Goal: Transaction & Acquisition: Purchase product/service

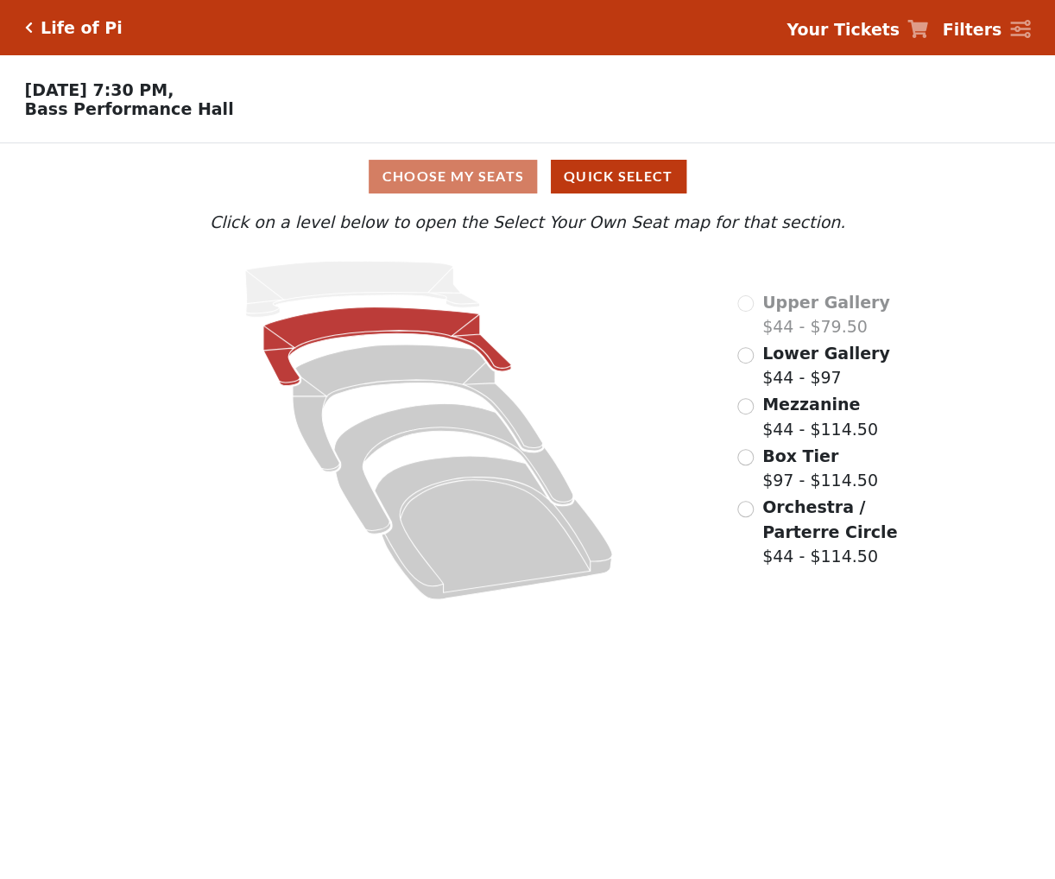
click at [363, 338] on icon at bounding box center [387, 346] width 248 height 79
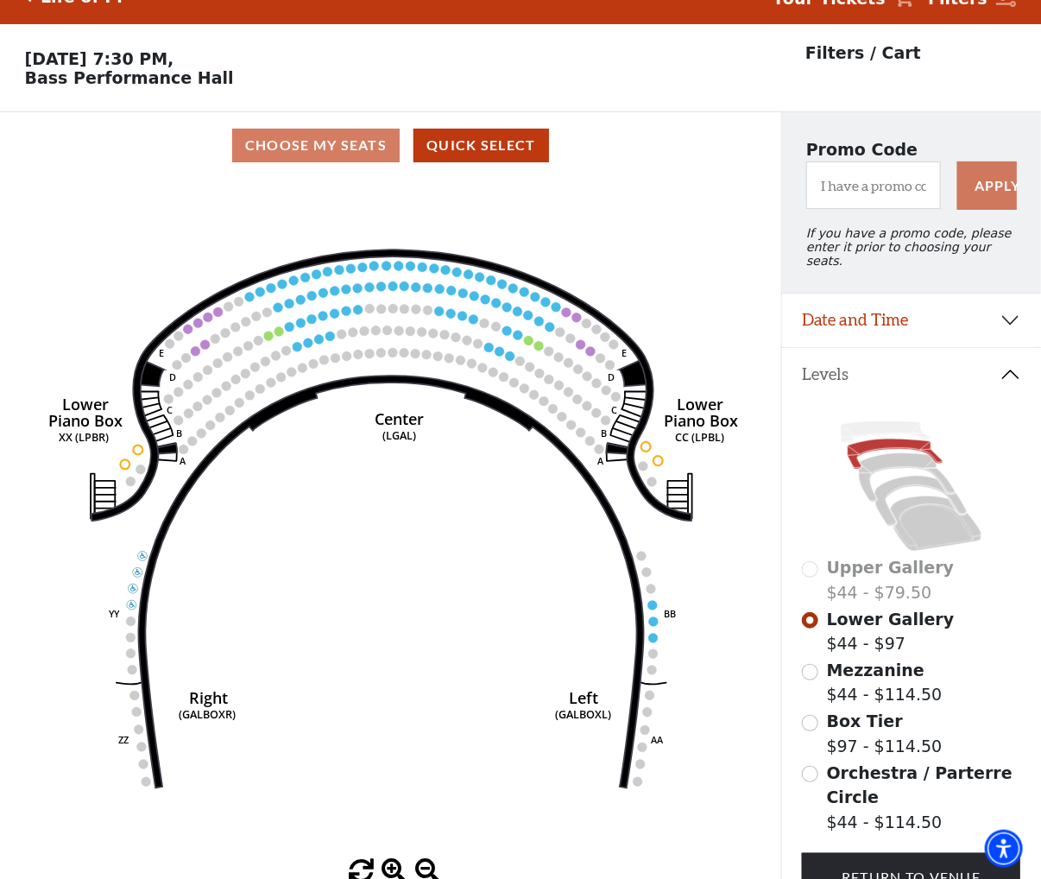
scroll to position [79, 0]
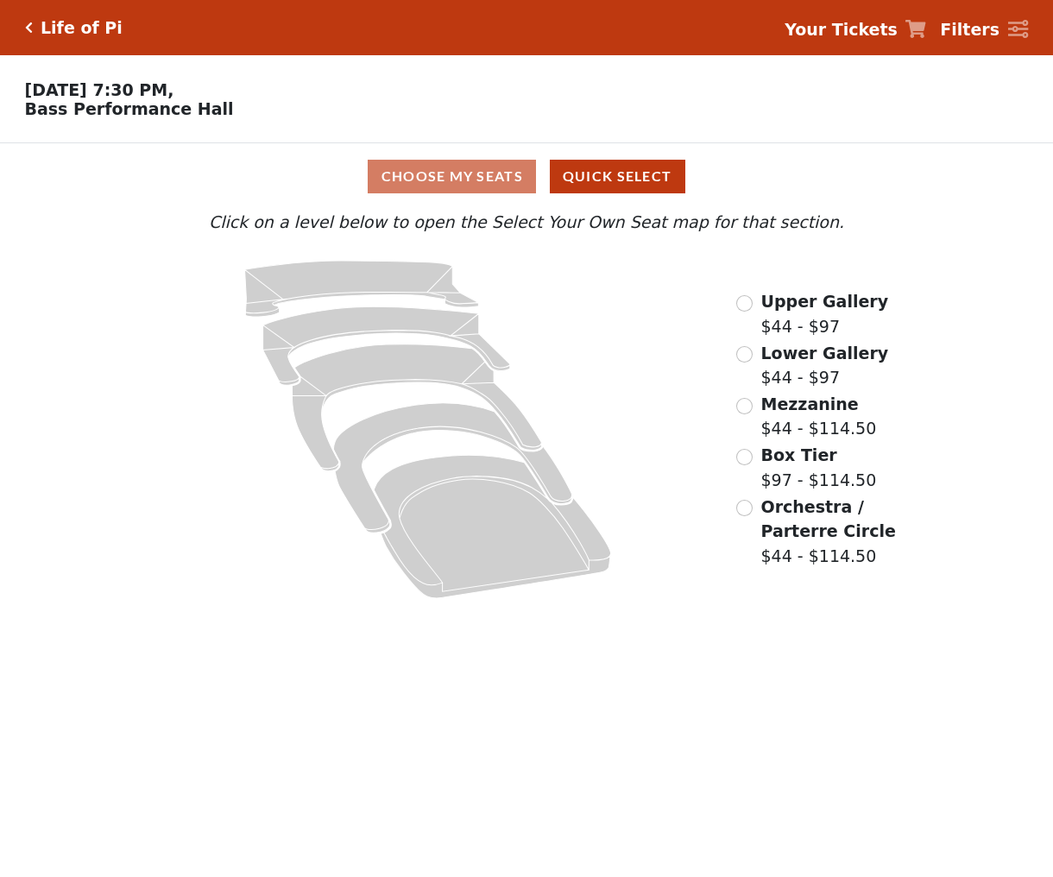
drag, startPoint x: 585, startPoint y: 382, endPoint x: 601, endPoint y: 369, distance: 20.2
click at [598, 370] on icon at bounding box center [428, 429] width 568 height 358
click at [740, 307] on input "radio" at bounding box center [745, 303] width 16 height 16
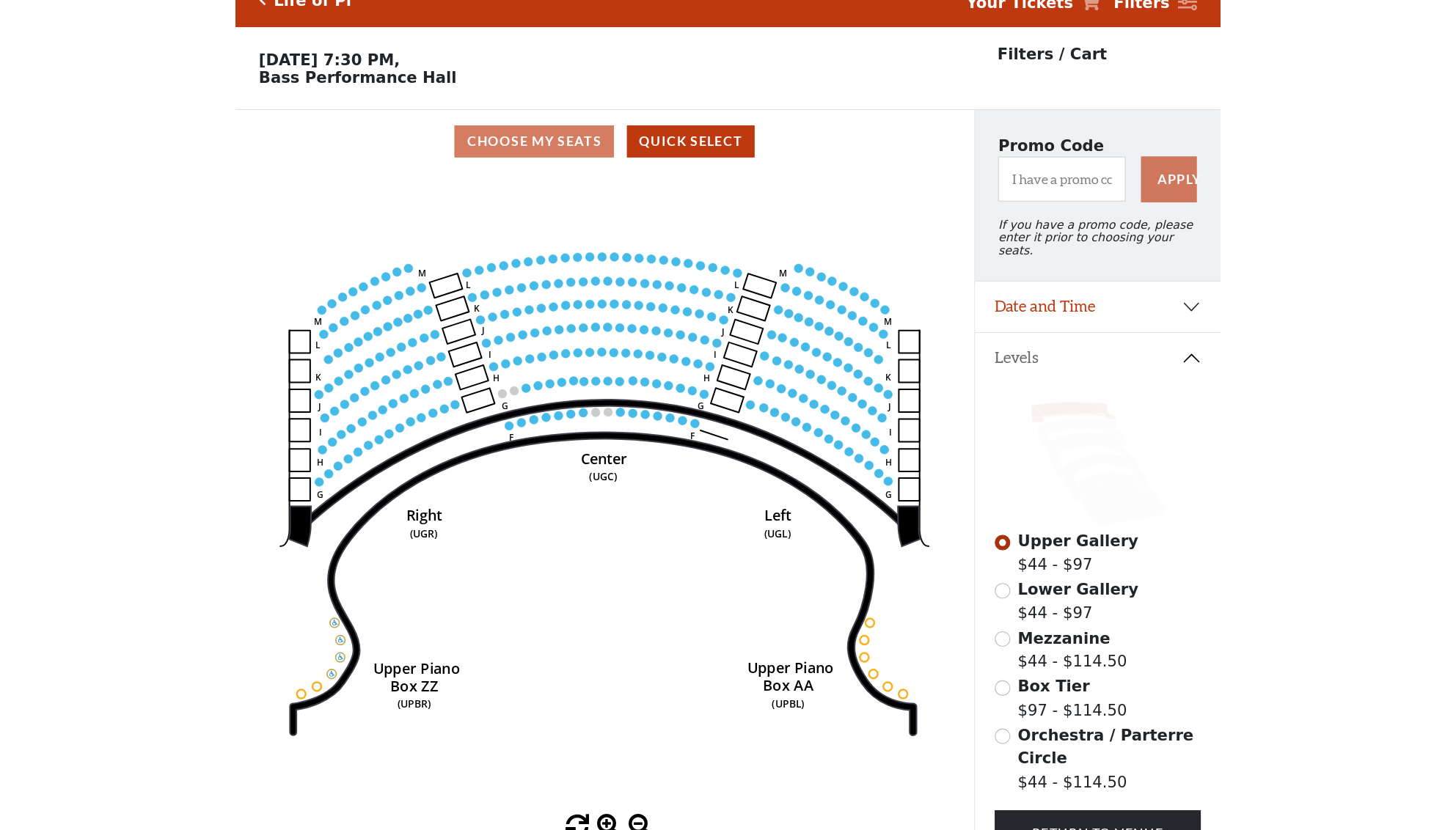
scroll to position [67, 0]
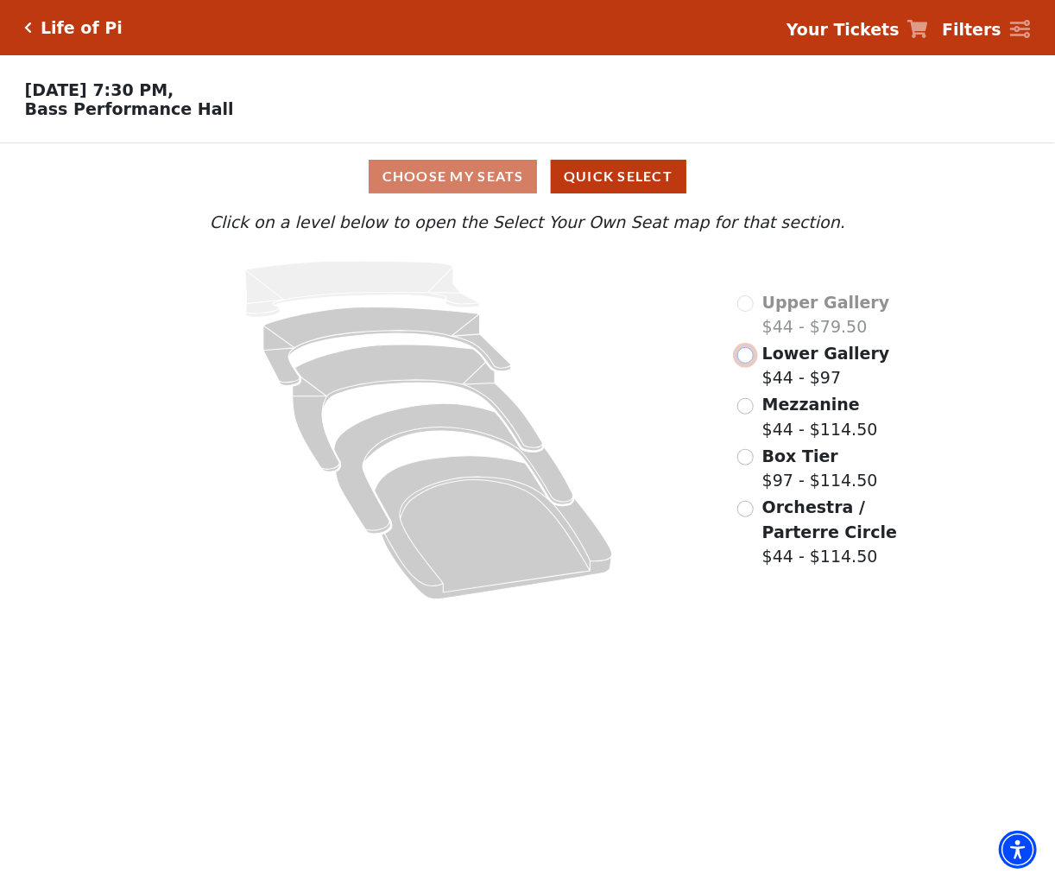
click at [745, 362] on input "Lower Gallery$44 - $97\a" at bounding box center [745, 355] width 16 height 16
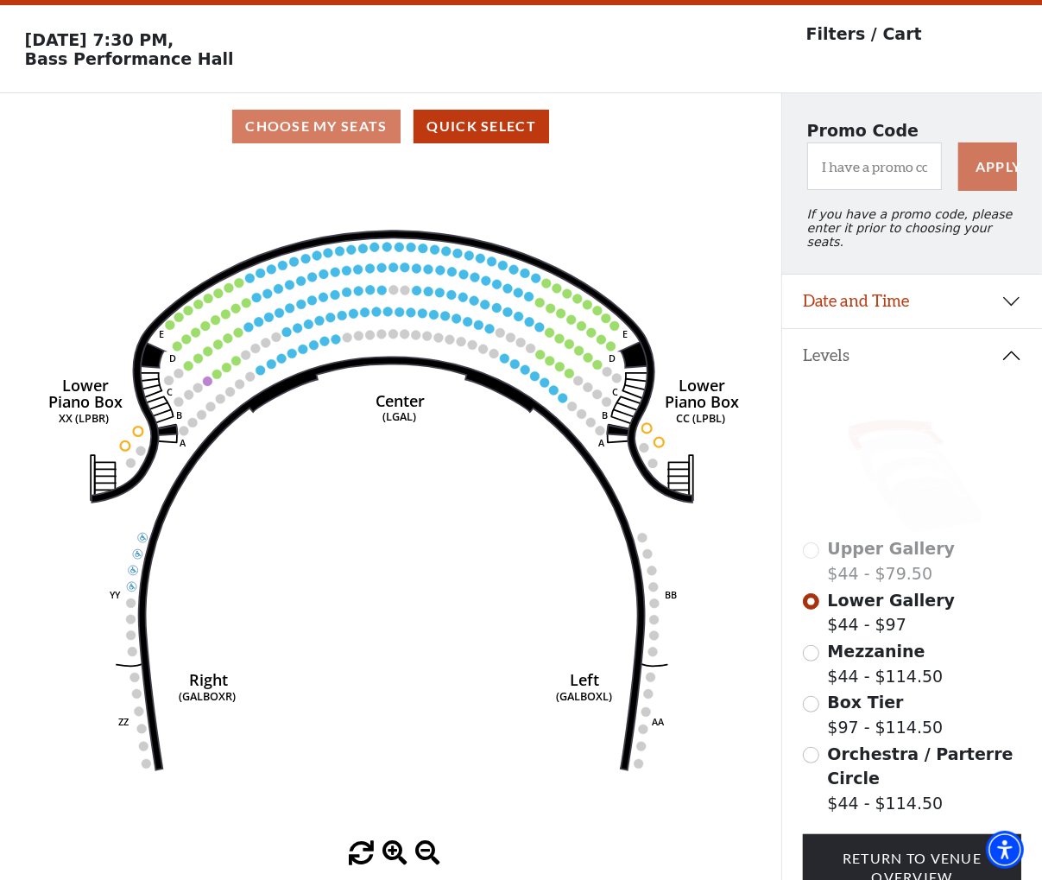
scroll to position [79, 0]
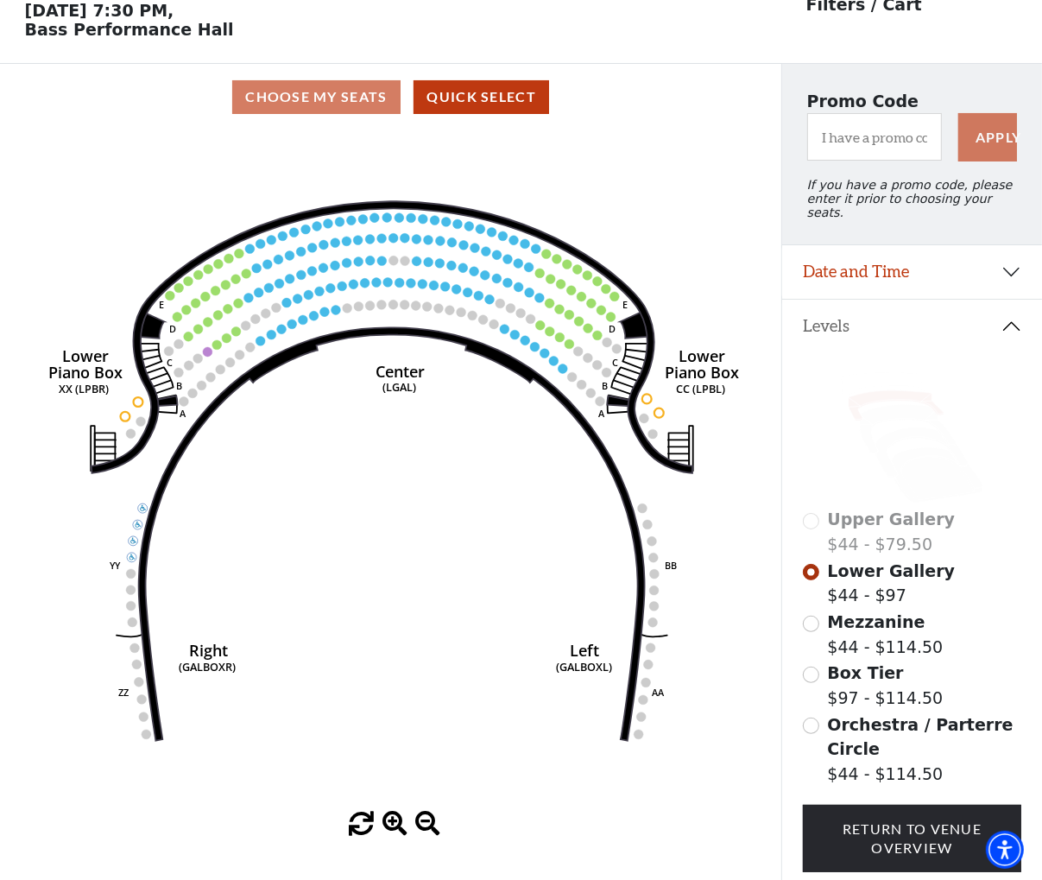
click at [862, 618] on span "Mezzanine" at bounding box center [877, 621] width 98 height 19
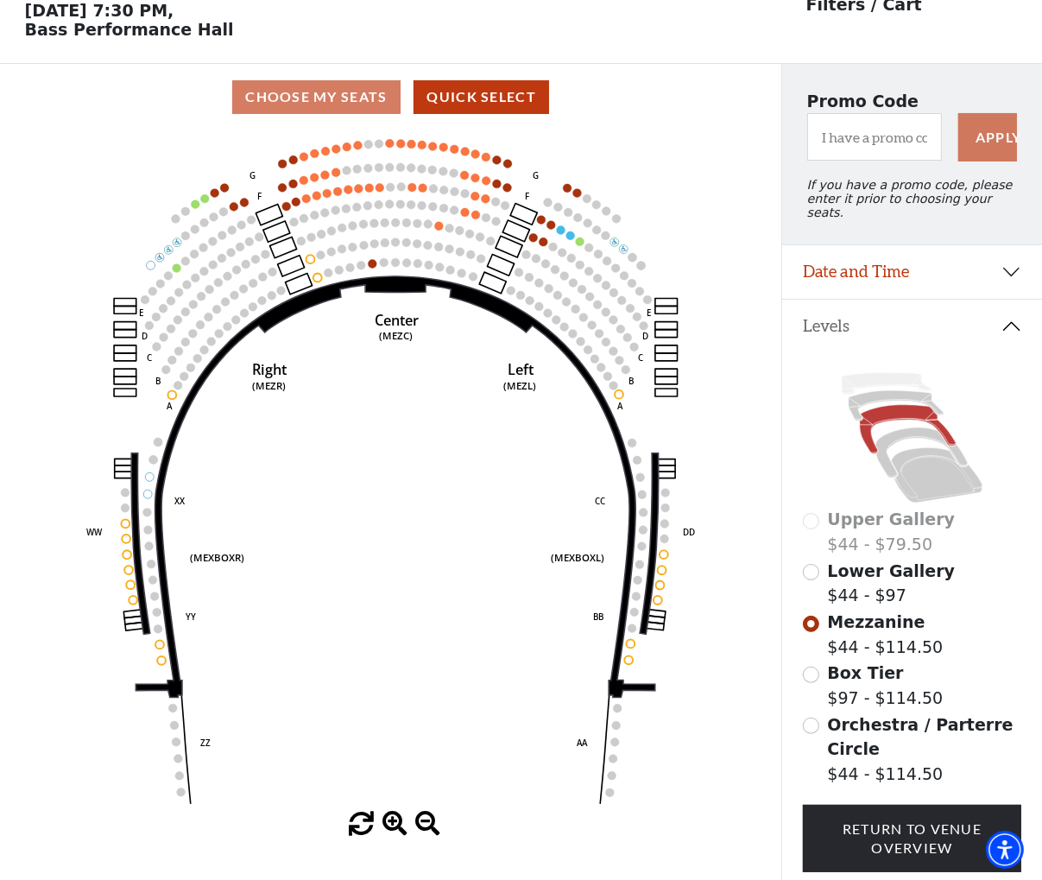
click at [574, 286] on circle at bounding box center [573, 282] width 9 height 9
